Goal: Check status: Check status

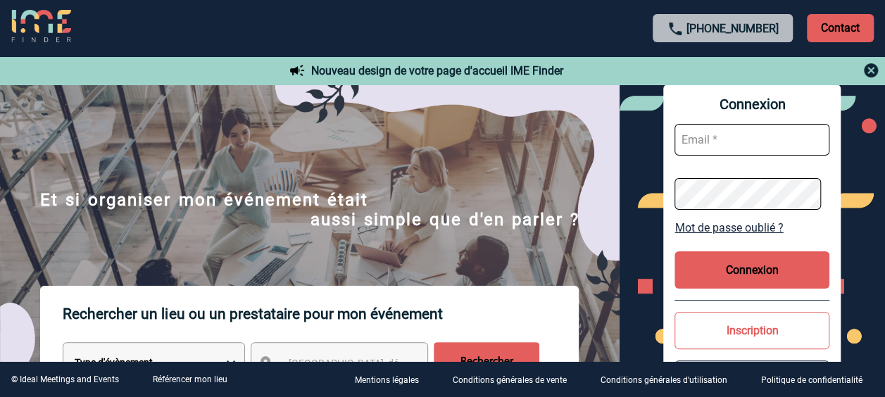
click at [734, 144] on input "text" at bounding box center [751, 140] width 155 height 32
type input "valerie.gangloff@capgemini.com"
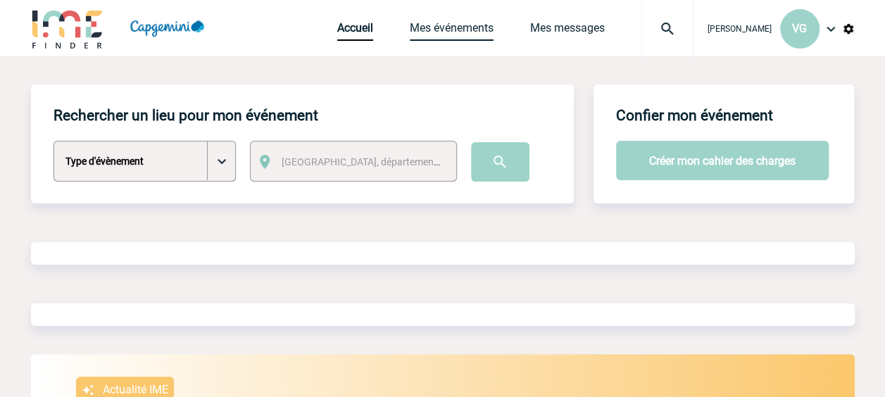
click at [457, 24] on link "Mes événements" at bounding box center [452, 31] width 84 height 20
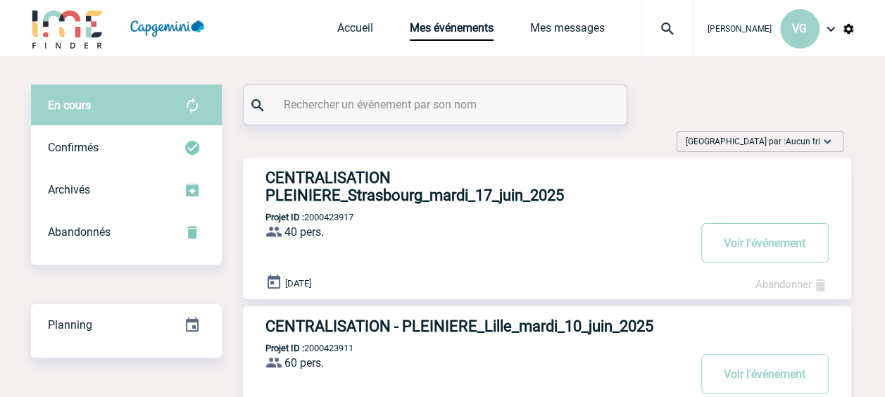
click at [408, 199] on h3 "CENTRALISATION PLEINIERE_Strasbourg_mardi_17_juin_2025" at bounding box center [476, 186] width 422 height 35
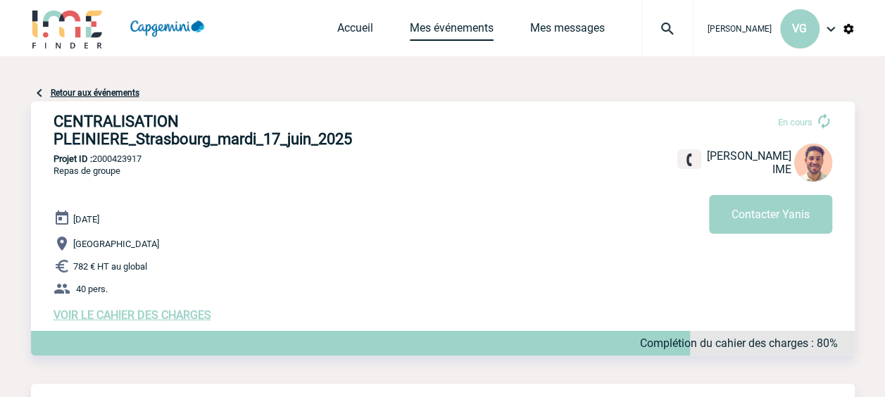
click at [423, 32] on link "Mes événements" at bounding box center [452, 31] width 84 height 20
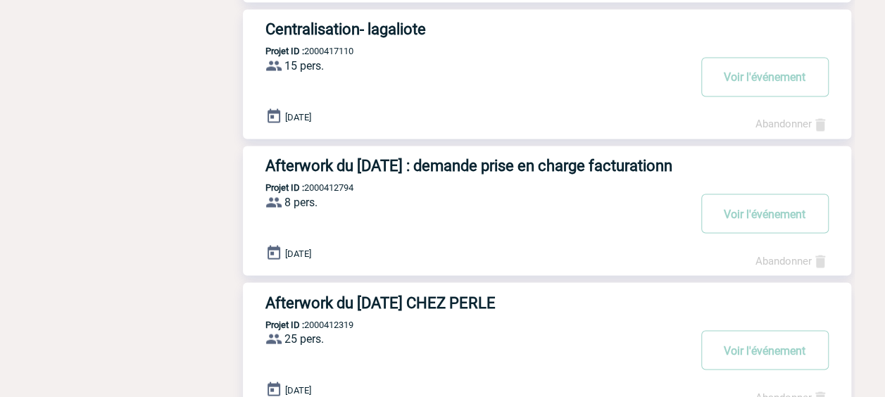
scroll to position [1246, 0]
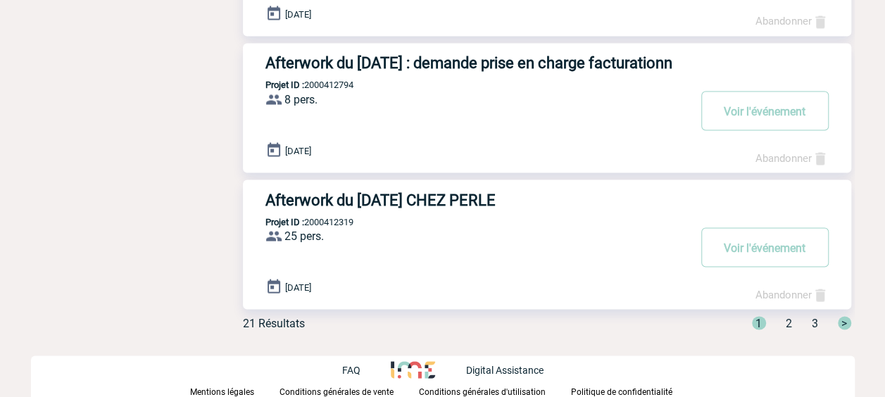
click at [784, 322] on div "1 2 3 >" at bounding box center [793, 322] width 116 height 13
click at [791, 322] on div "1 2 3 >" at bounding box center [793, 322] width 116 height 13
click at [850, 324] on span ">" at bounding box center [844, 322] width 13 height 13
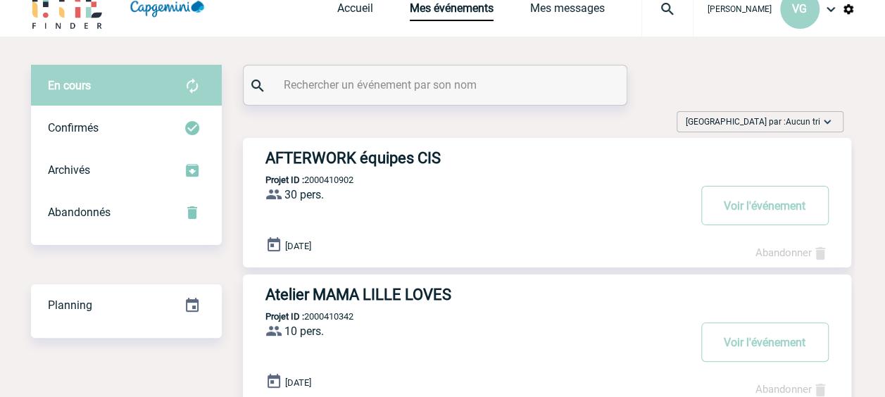
scroll to position [0, 0]
